Goal: Information Seeking & Learning: Compare options

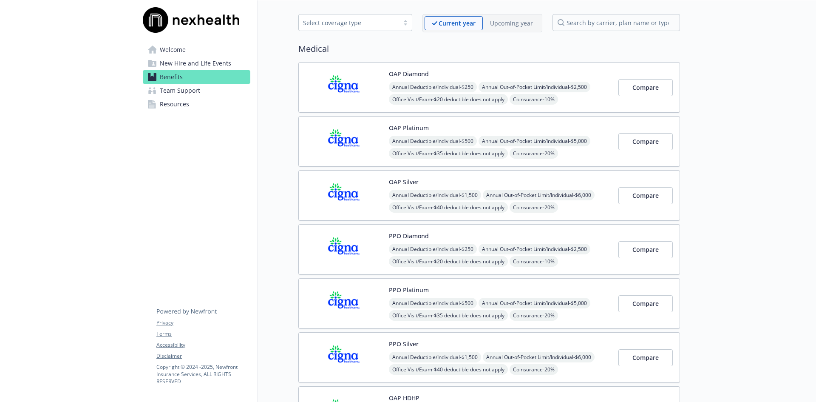
scroll to position [58, 0]
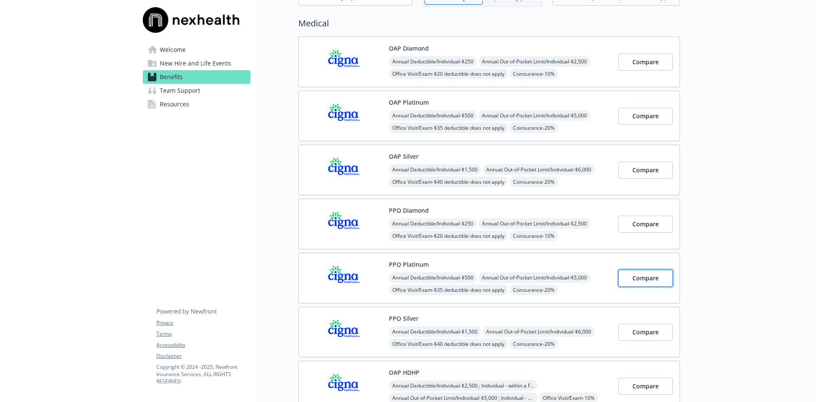
click at [651, 274] on span "Compare" at bounding box center [645, 278] width 26 height 8
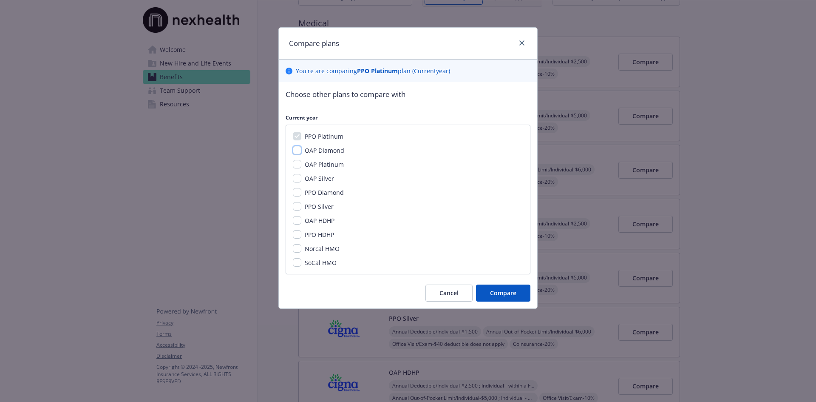
click at [298, 153] on input "OAP Diamond" at bounding box center [297, 150] width 8 height 8
checkbox input "true"
click at [297, 194] on input "PPO Diamond" at bounding box center [297, 192] width 8 height 8
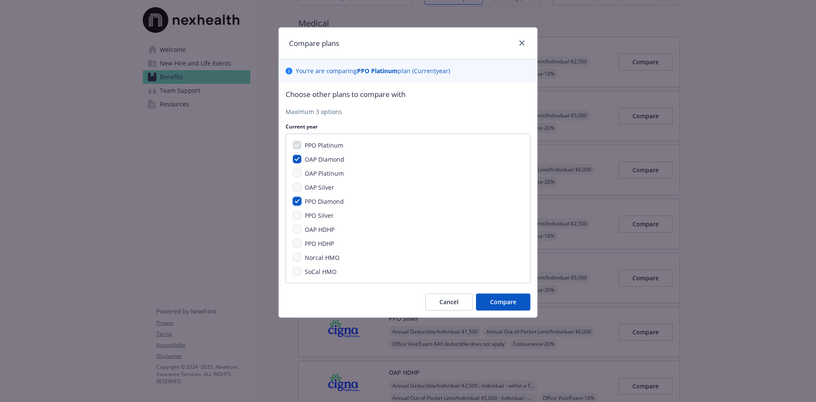
click at [296, 201] on input "PPO Diamond" at bounding box center [297, 201] width 8 height 8
checkbox input "false"
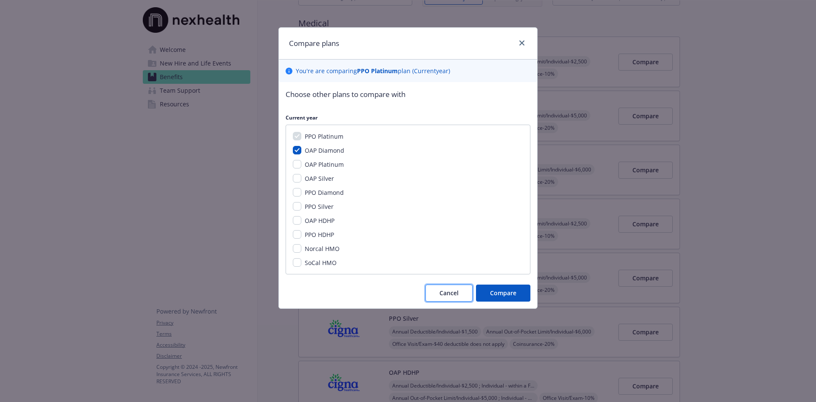
click at [462, 294] on button "Cancel" at bounding box center [448, 292] width 47 height 17
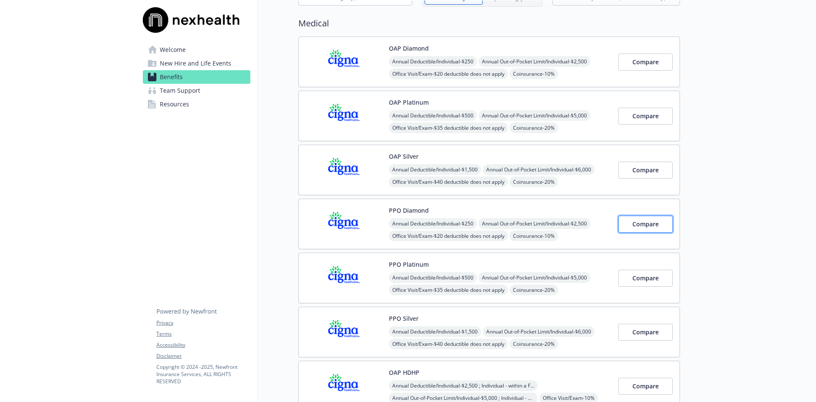
click at [669, 228] on button "Compare" at bounding box center [645, 223] width 54 height 17
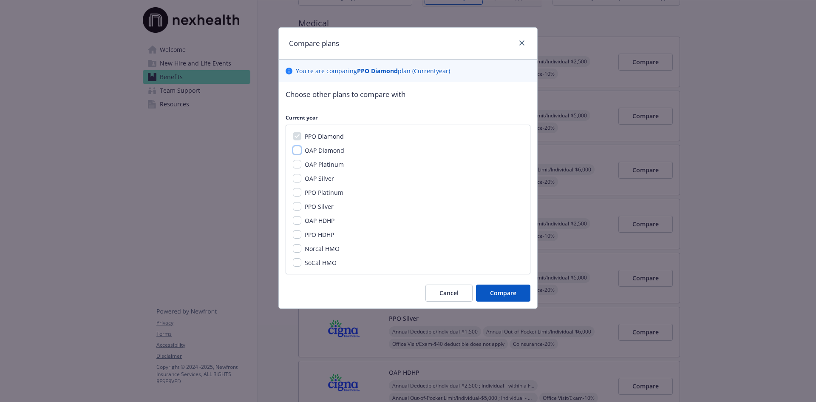
click at [297, 149] on input "OAP Diamond" at bounding box center [297, 150] width 8 height 8
checkbox input "true"
click at [489, 297] on button "Compare" at bounding box center [503, 292] width 54 height 17
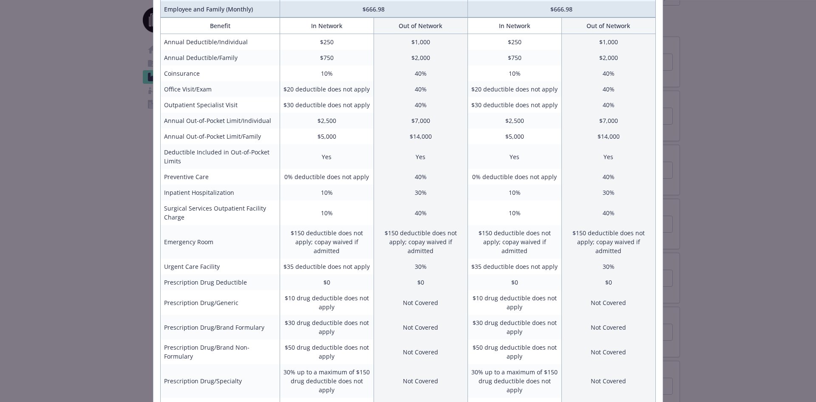
scroll to position [0, 0]
